Goal: Use online tool/utility: Use online tool/utility

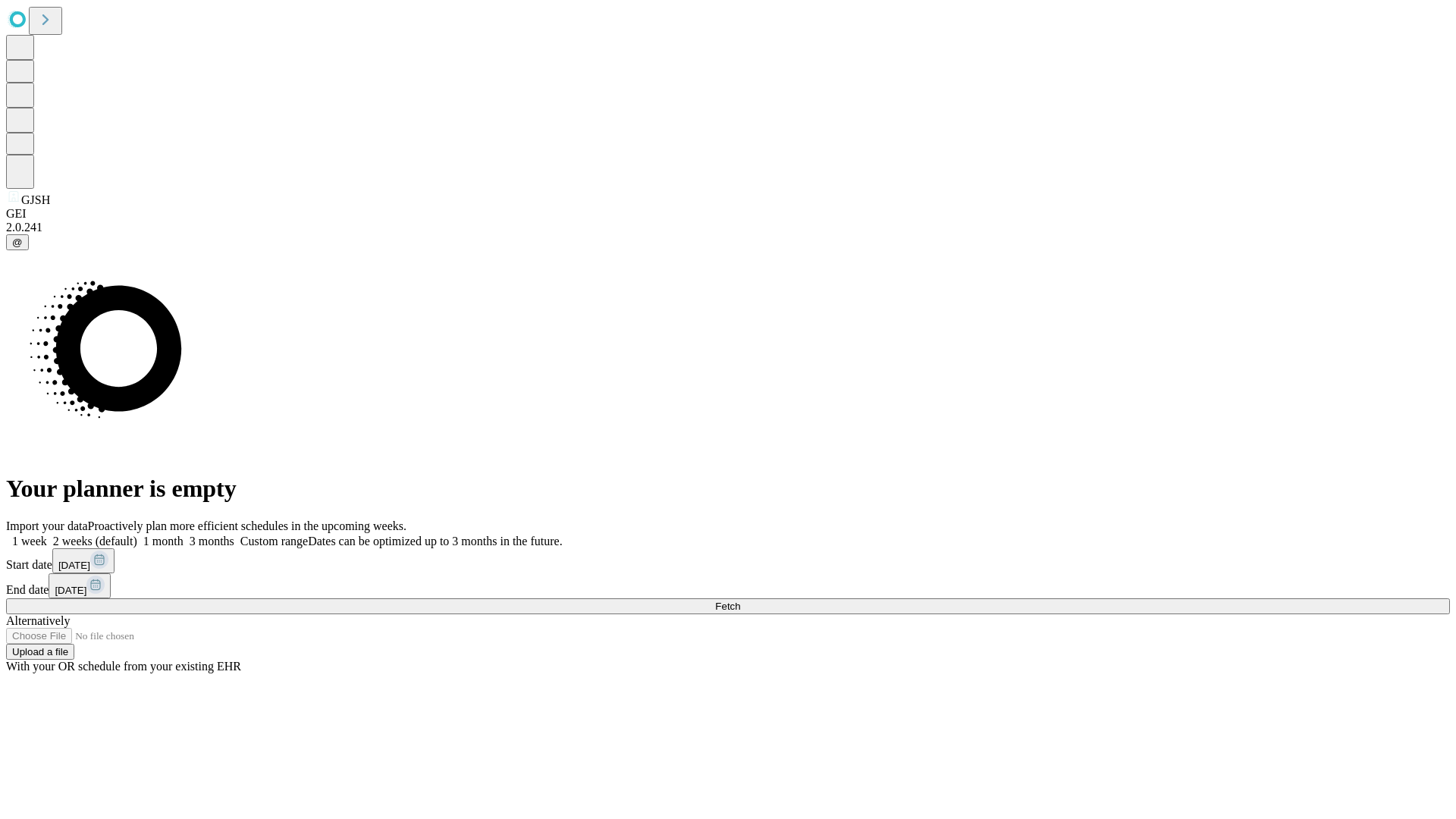
click at [740, 601] on span "Fetch" at bounding box center [727, 606] width 25 height 11
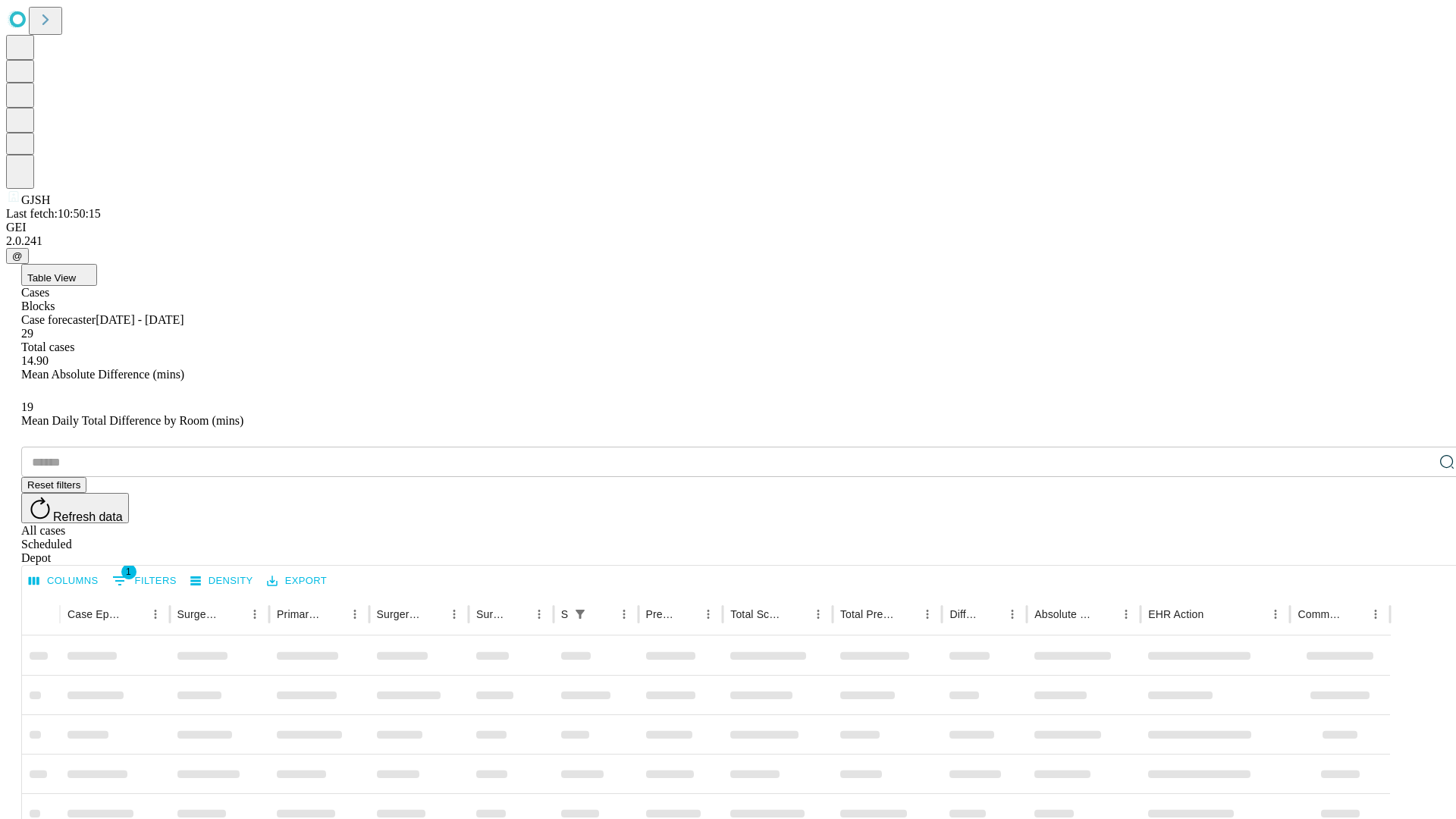
click at [76, 272] on span "Table View" at bounding box center [52, 278] width 48 height 11
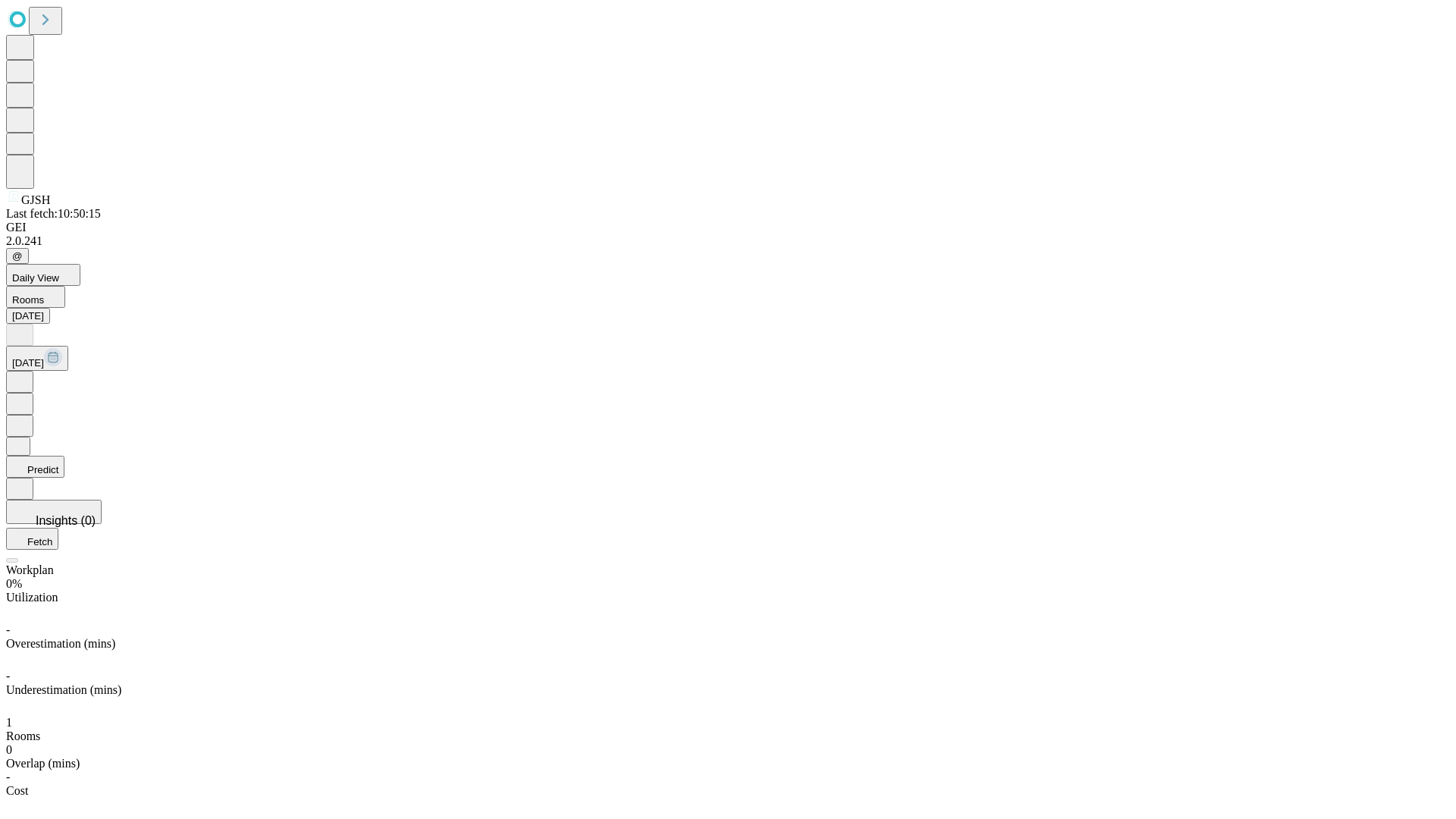
click at [65, 456] on button "Predict" at bounding box center [35, 467] width 58 height 22
